Goal: Task Accomplishment & Management: Manage account settings

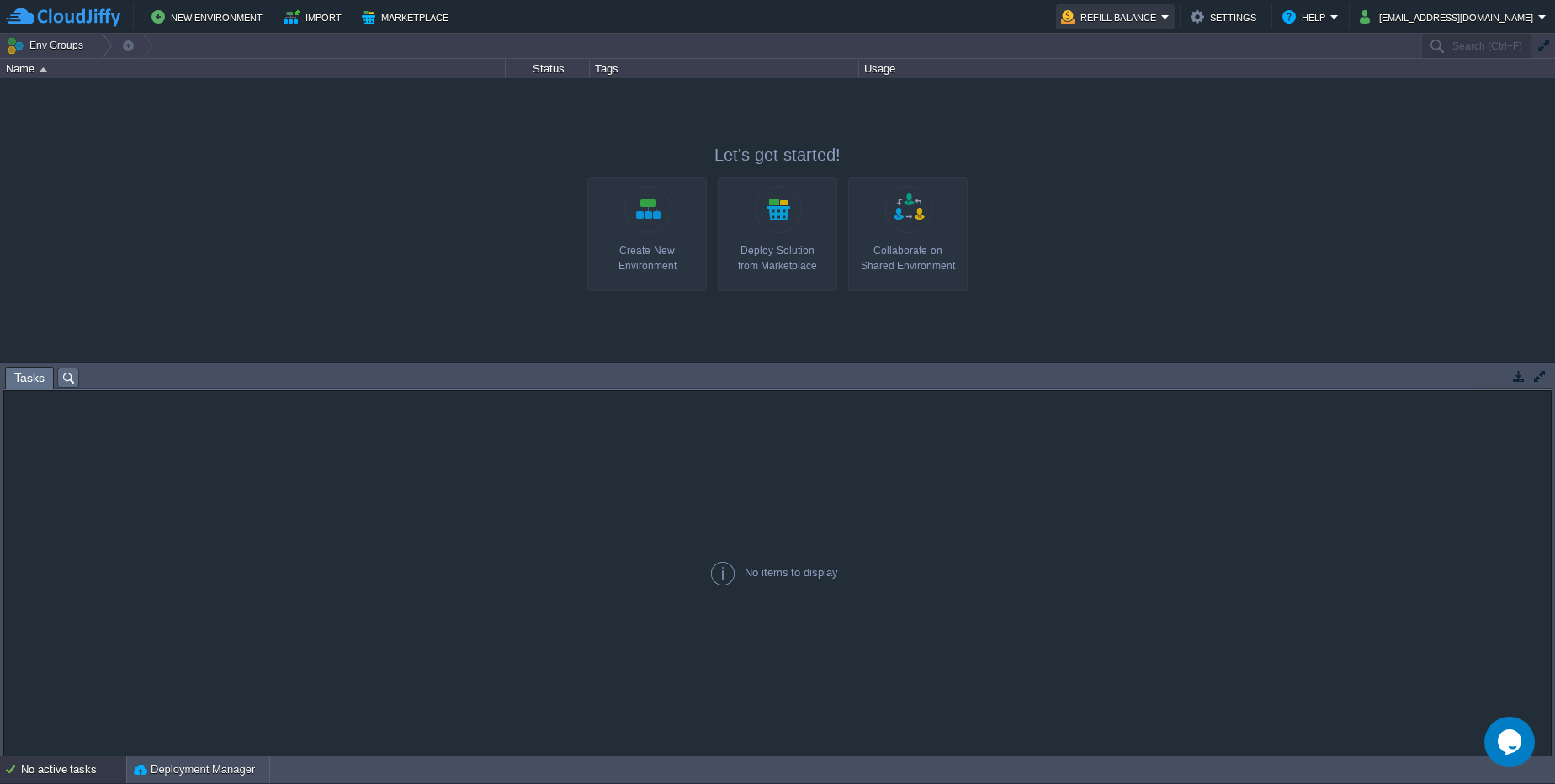
click at [1157, 24] on button "Refill Balance" at bounding box center [1111, 17] width 100 height 20
click at [1140, 265] on div at bounding box center [778, 220] width 1555 height 284
click at [1150, 16] on button "Refill Balance" at bounding box center [1111, 17] width 100 height 20
click at [1145, 87] on span "Billing History" at bounding box center [1148, 88] width 67 height 12
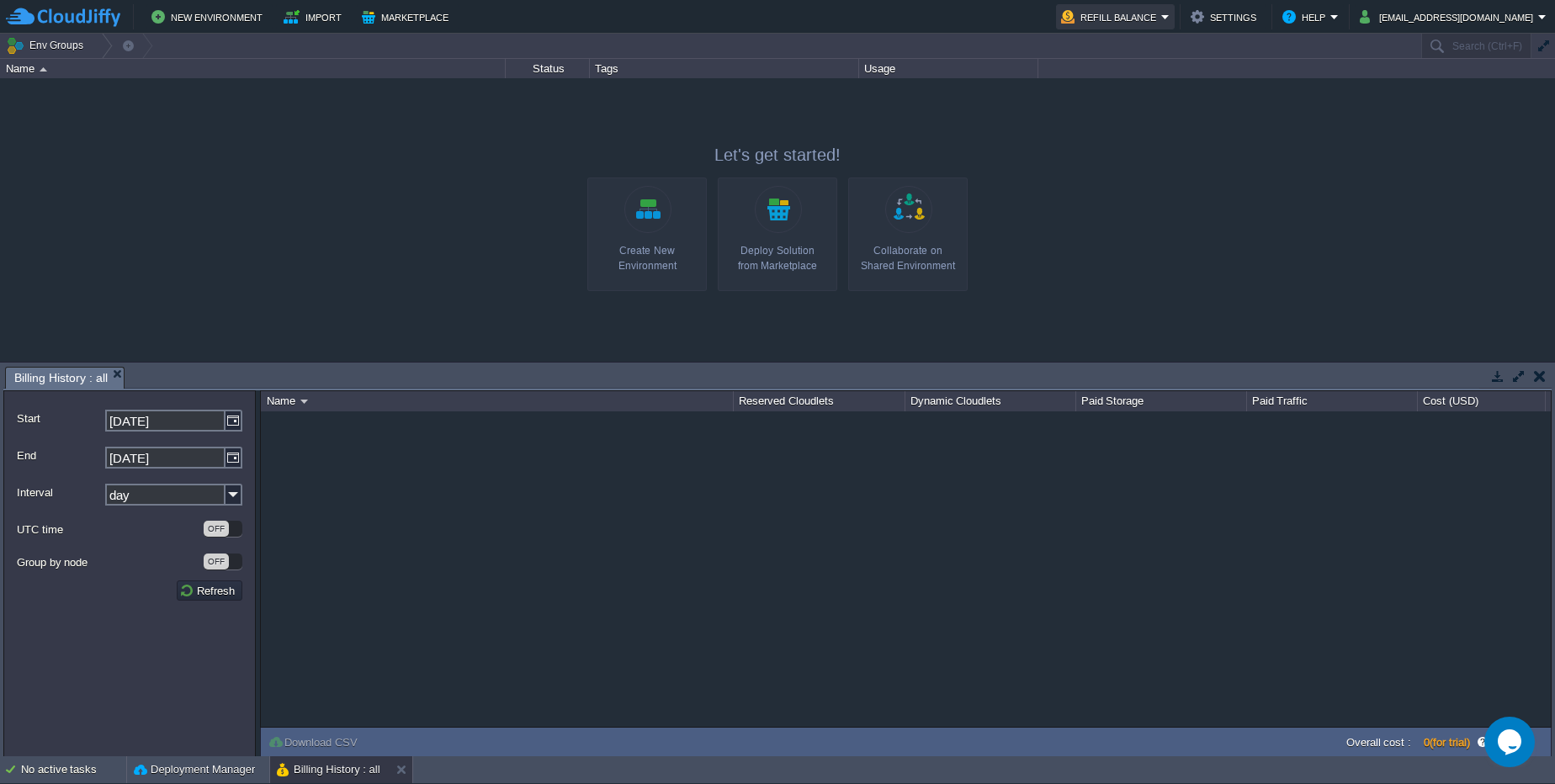
click at [1150, 17] on button "Refill Balance" at bounding box center [1111, 17] width 100 height 20
click at [1168, 104] on span "View Invoices" at bounding box center [1149, 109] width 68 height 12
